Goal: Transaction & Acquisition: Purchase product/service

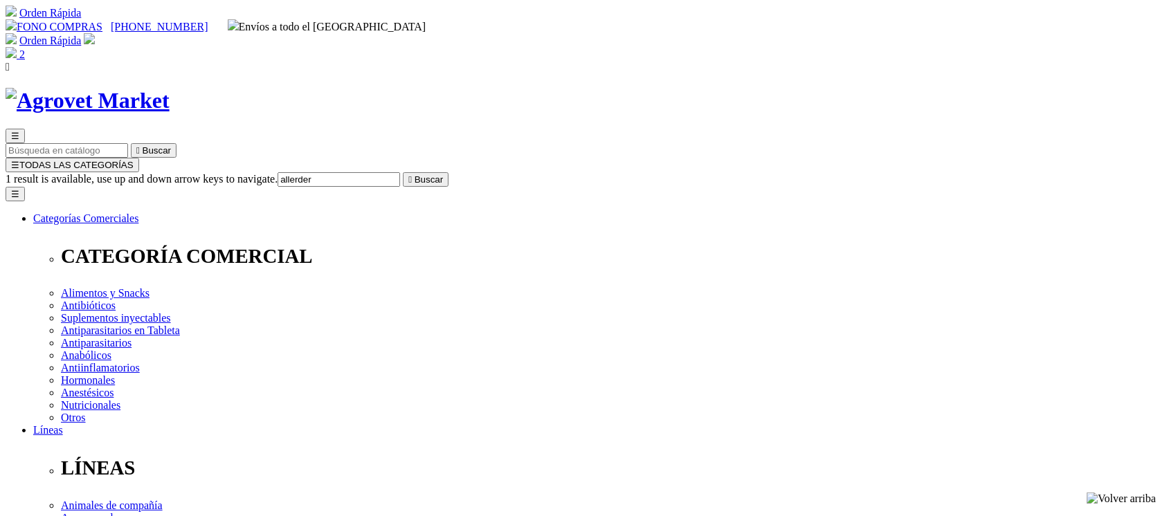
type input "allerderm"
